Goal: Information Seeking & Learning: Learn about a topic

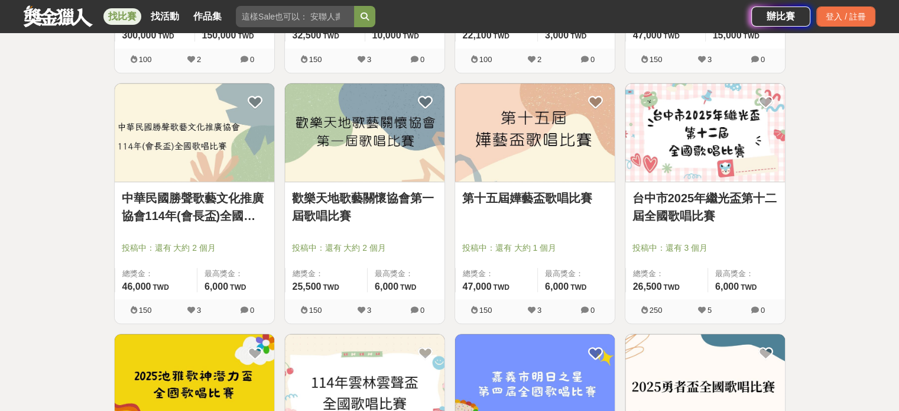
scroll to position [1182, 0]
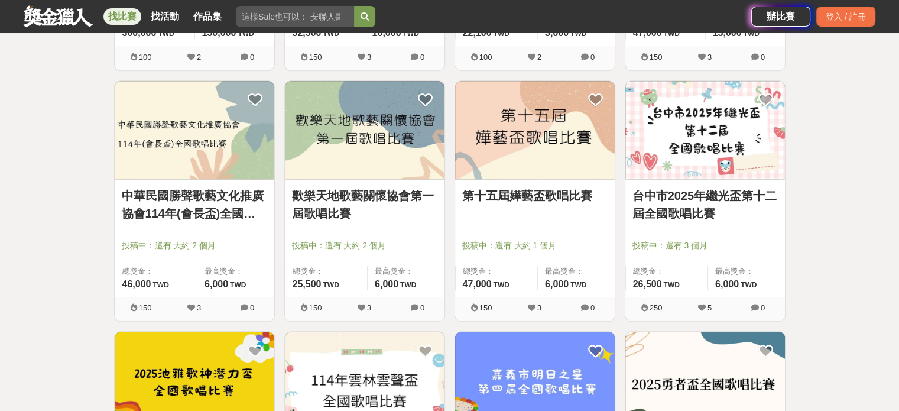
click at [185, 210] on link "中華民國勝聲歌藝文化推廣協會114年(會長盃)全國歌唱比賽" at bounding box center [194, 204] width 145 height 35
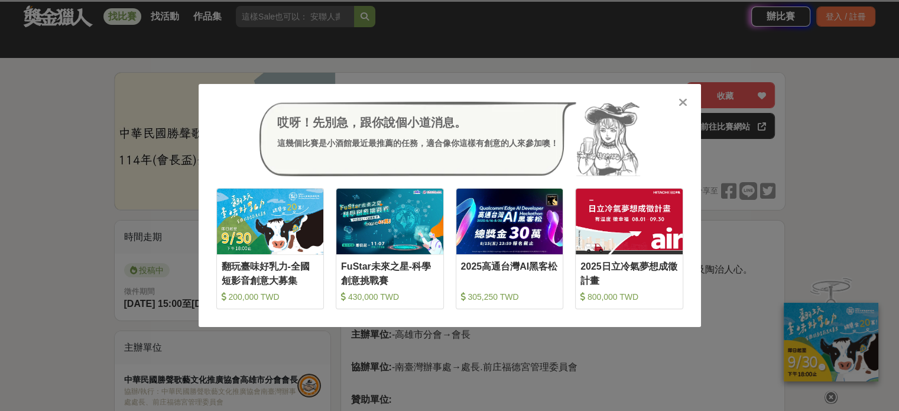
click at [681, 108] on icon at bounding box center [683, 102] width 9 height 12
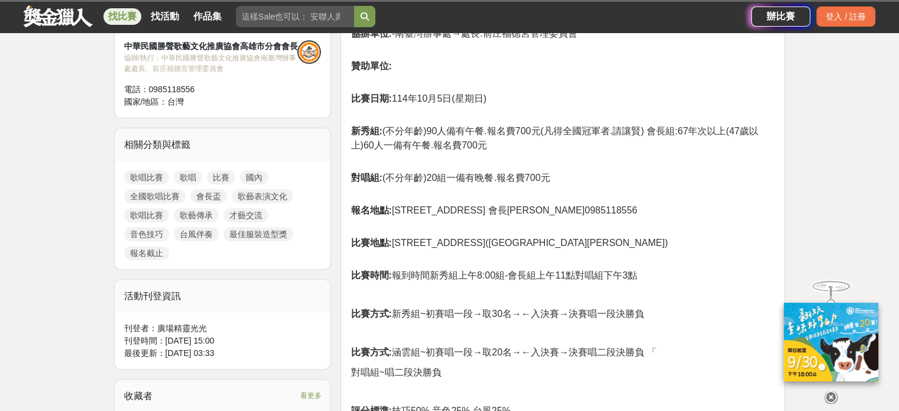
scroll to position [355, 0]
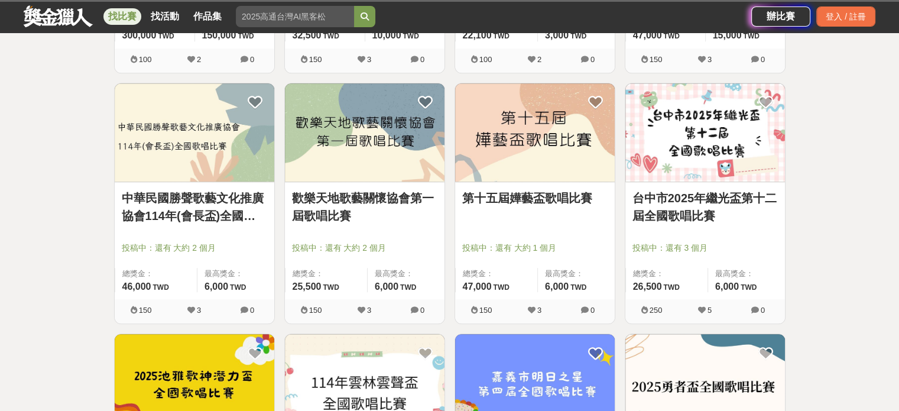
scroll to position [1182, 0]
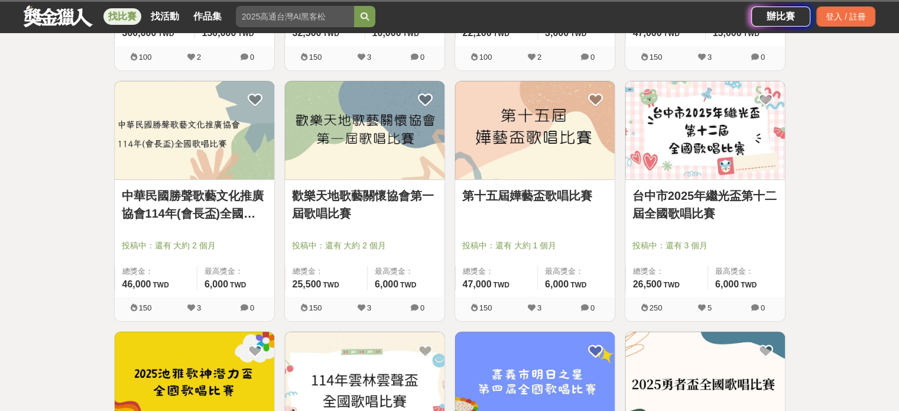
click at [510, 165] on img at bounding box center [535, 130] width 160 height 99
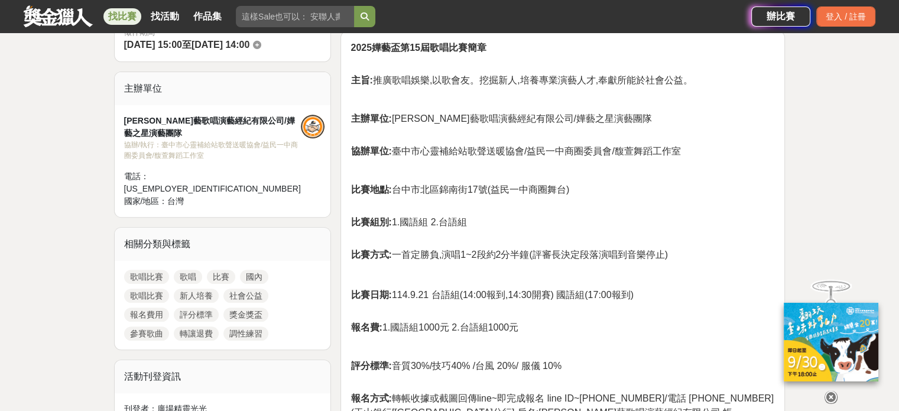
scroll to position [355, 0]
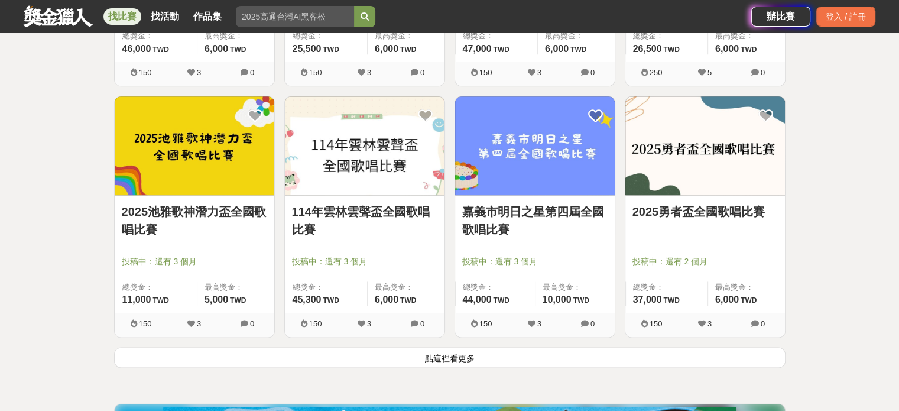
scroll to position [1419, 0]
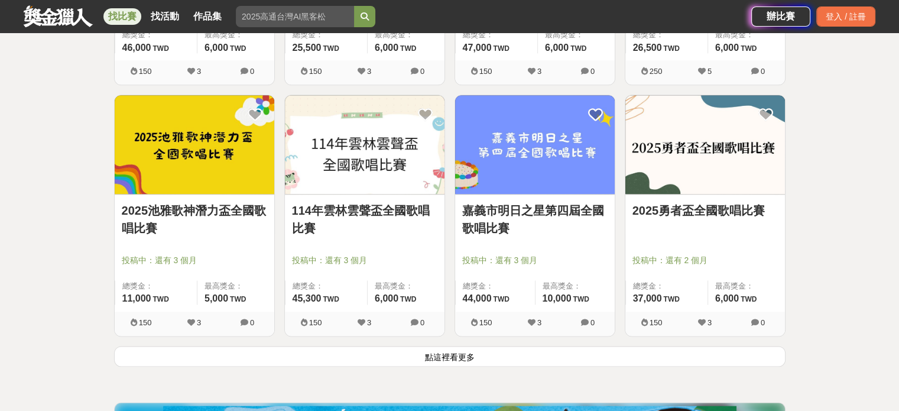
click at [714, 216] on link "2025勇者盃全國歌唱比賽" at bounding box center [704, 211] width 145 height 18
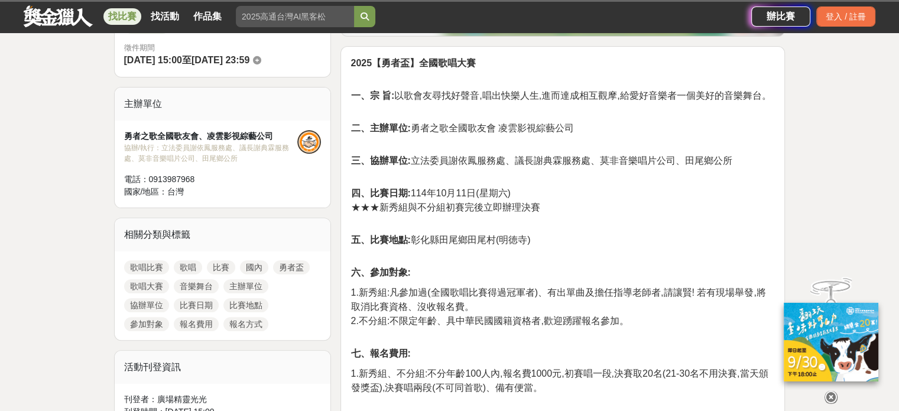
scroll to position [355, 0]
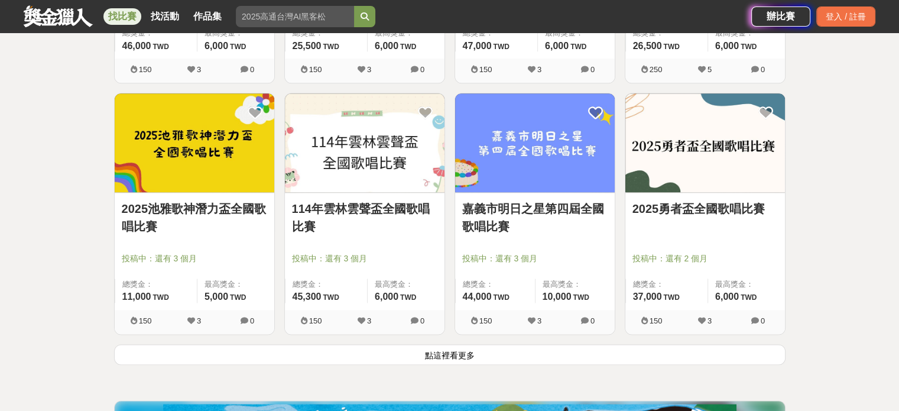
scroll to position [1419, 0]
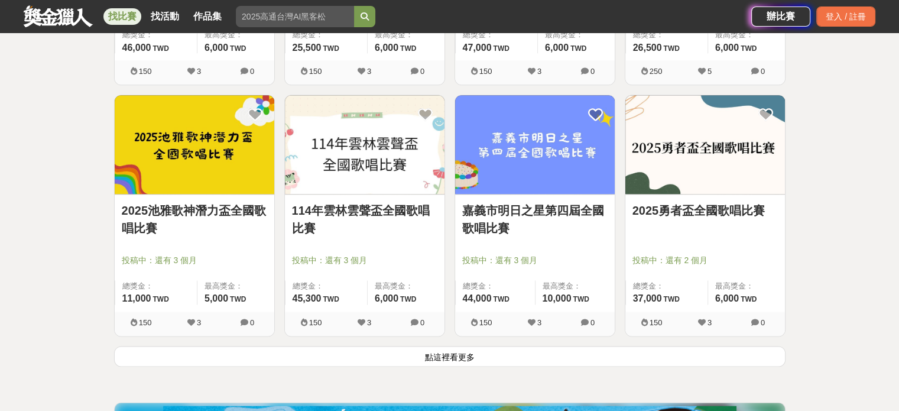
click at [674, 212] on link "2025勇者盃全國歌唱比賽" at bounding box center [704, 211] width 145 height 18
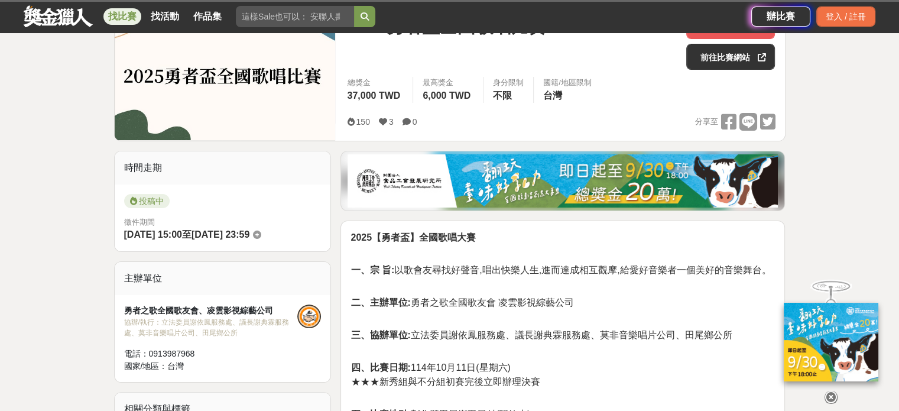
scroll to position [473, 0]
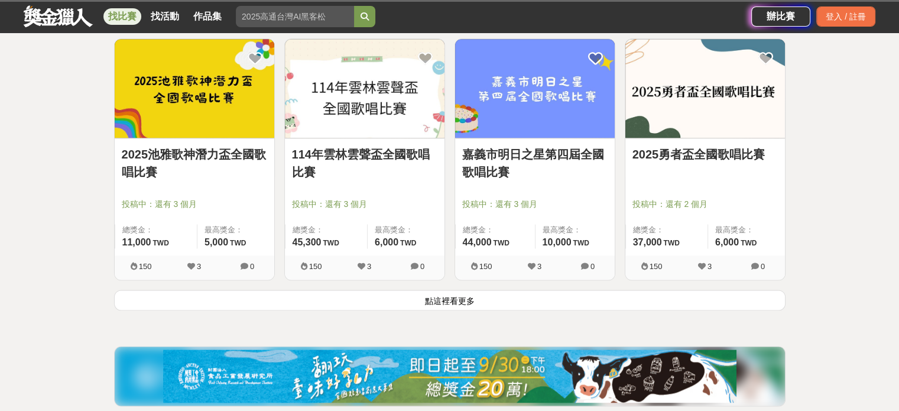
scroll to position [1478, 0]
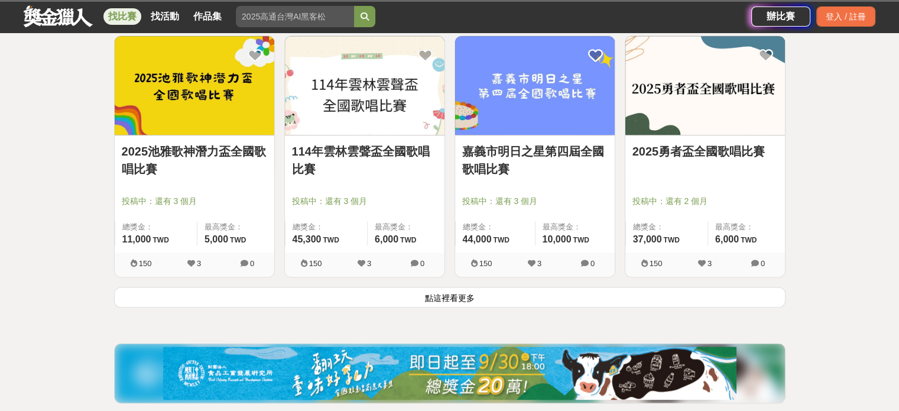
click at [447, 299] on button "點這裡看更多" at bounding box center [449, 297] width 671 height 21
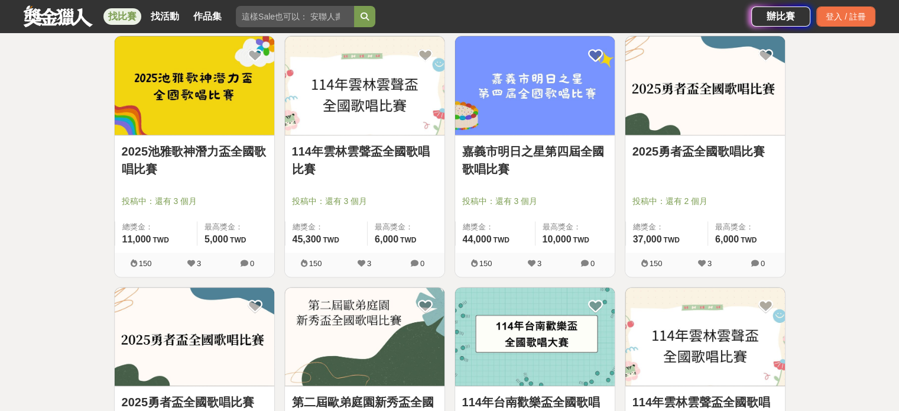
click at [184, 173] on link "2025池雅歌神潛力盃全國歌唱比賽" at bounding box center [194, 159] width 145 height 35
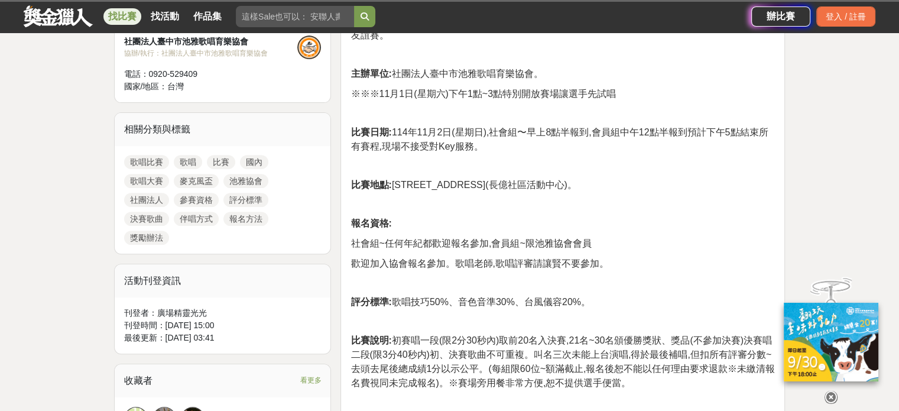
scroll to position [473, 0]
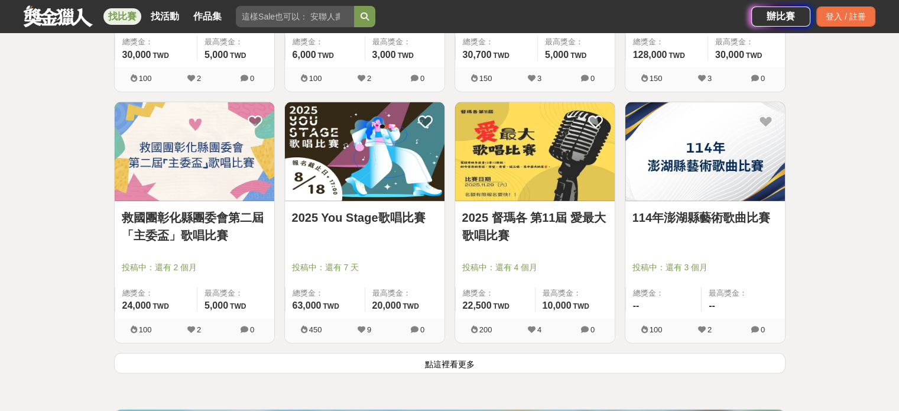
scroll to position [2956, 0]
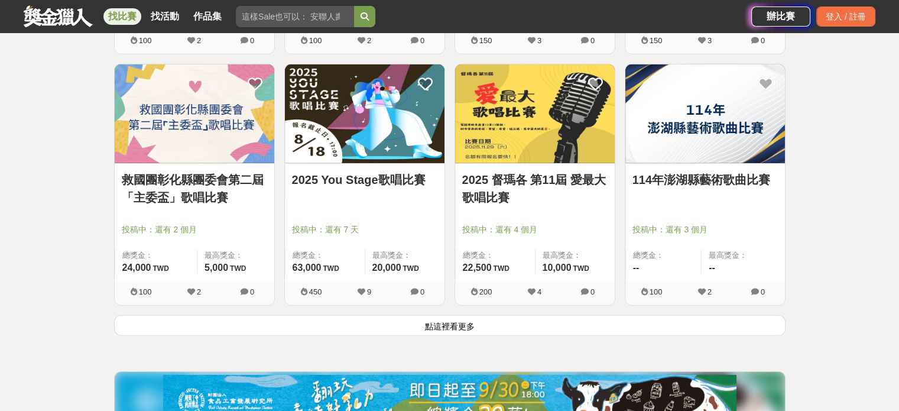
click at [440, 322] on button "點這裡看更多" at bounding box center [449, 325] width 671 height 21
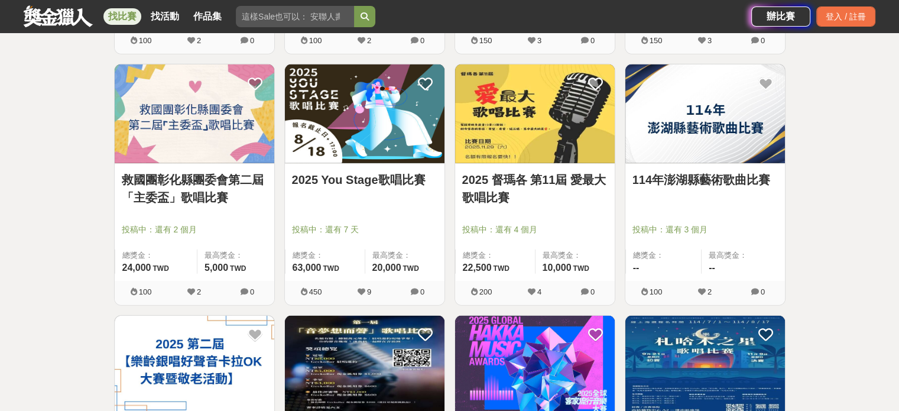
click at [523, 150] on img at bounding box center [535, 113] width 160 height 99
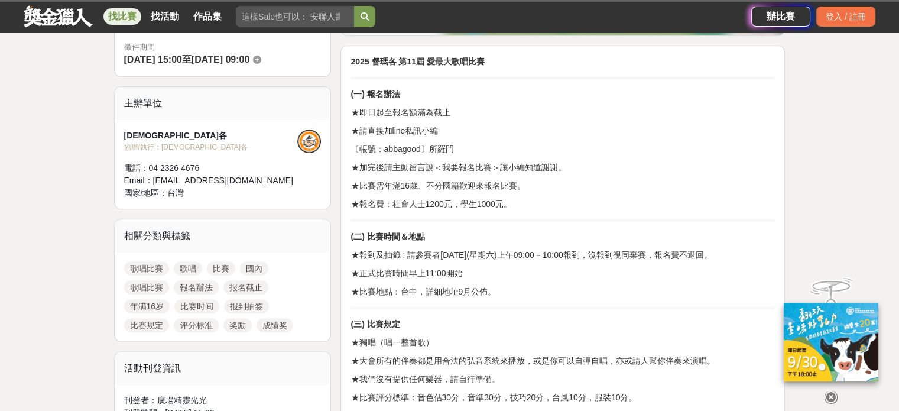
scroll to position [355, 0]
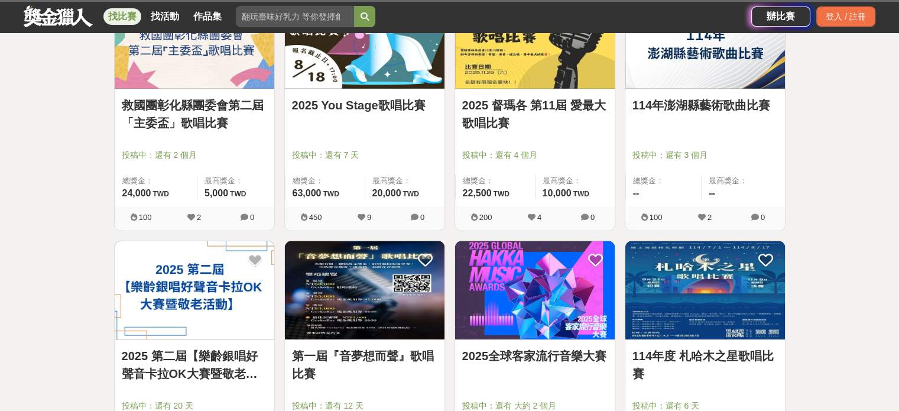
scroll to position [3192, 0]
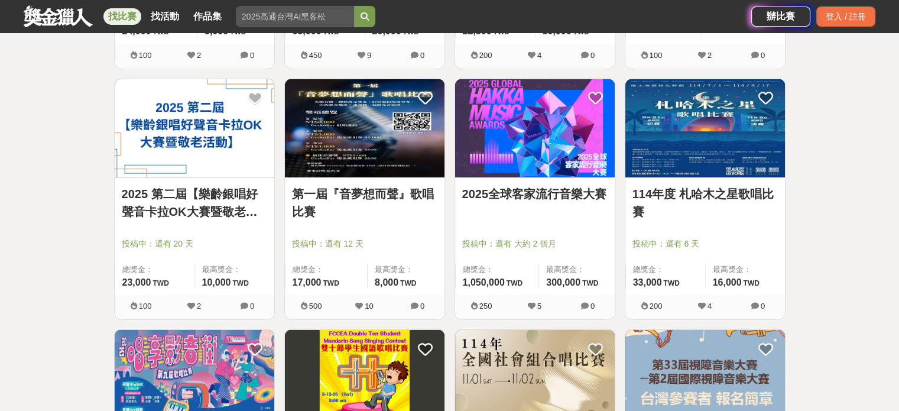
click at [400, 205] on link "第一屆『音夢想而聲』歌唱比賽" at bounding box center [364, 202] width 145 height 35
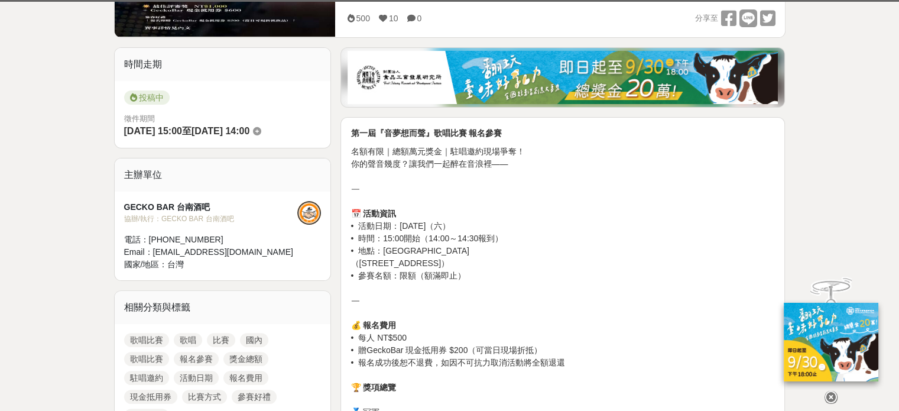
scroll to position [296, 0]
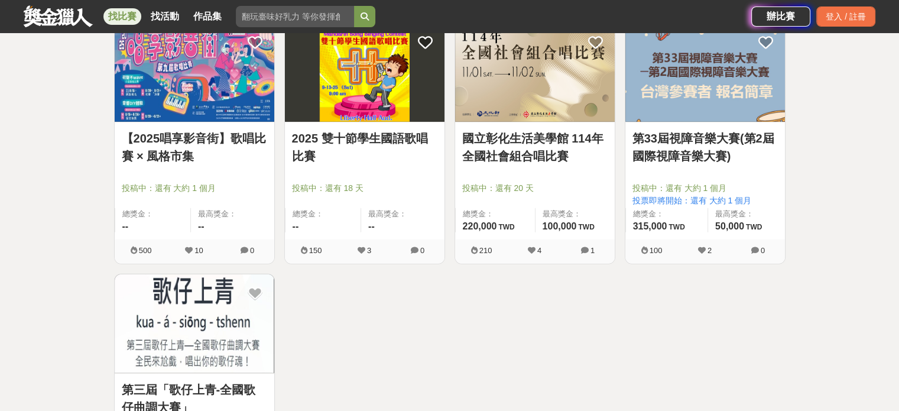
scroll to position [3488, 0]
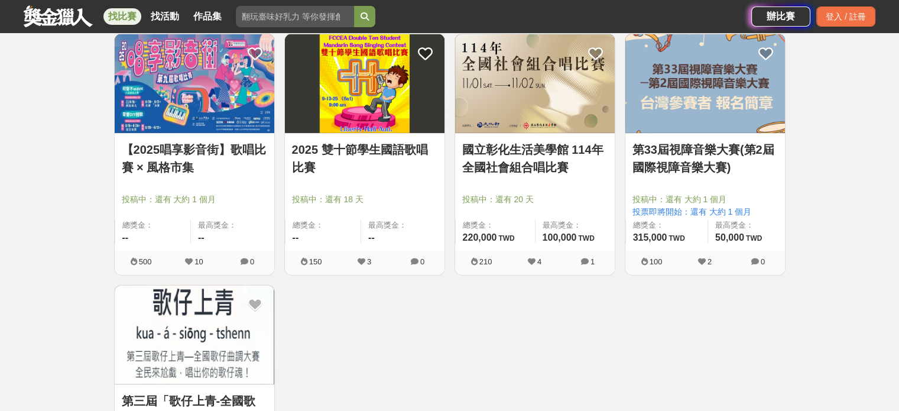
click at [202, 126] on img at bounding box center [195, 83] width 160 height 99
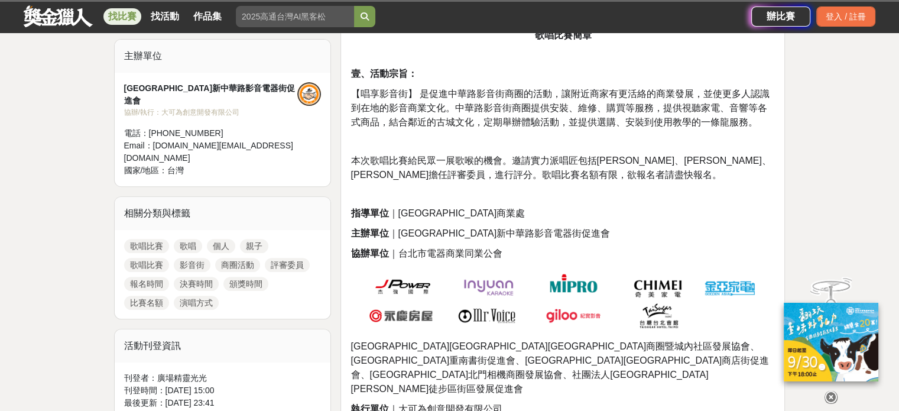
scroll to position [414, 0]
